Goal: Task Accomplishment & Management: Manage account settings

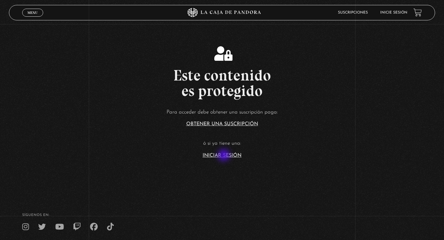
click at [225, 156] on link "Iniciar Sesión" at bounding box center [222, 155] width 39 height 5
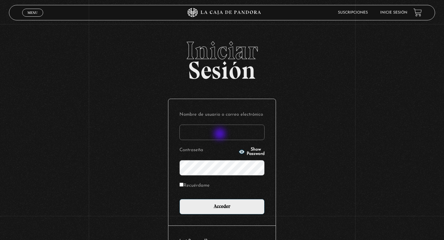
click at [220, 134] on input "Nombre de usuario o correo electrónico" at bounding box center [221, 132] width 85 height 15
type input "berenice.rom@gmail.com"
click at [143, 158] on div "Iniciar Sesión Nombre de usuario o correo electrónico berenice.rom@gmail.com Co…" at bounding box center [222, 156] width 444 height 236
click at [184, 188] on label "Recuérdame" at bounding box center [194, 186] width 30 height 10
click at [183, 187] on input "Recuérdame" at bounding box center [181, 185] width 4 height 4
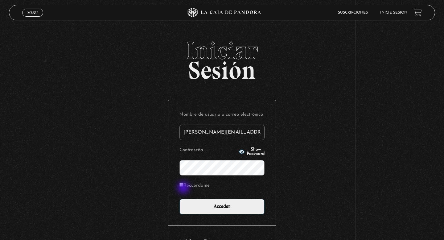
checkbox input "true"
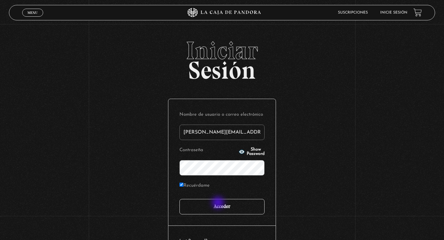
click at [219, 204] on input "Acceder" at bounding box center [221, 206] width 85 height 15
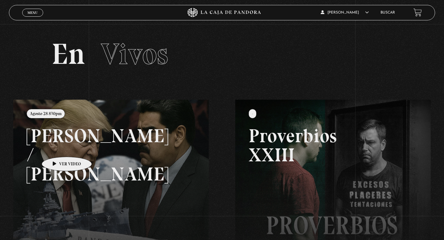
click at [57, 147] on link at bounding box center [235, 220] width 444 height 240
